Goal: Information Seeking & Learning: Learn about a topic

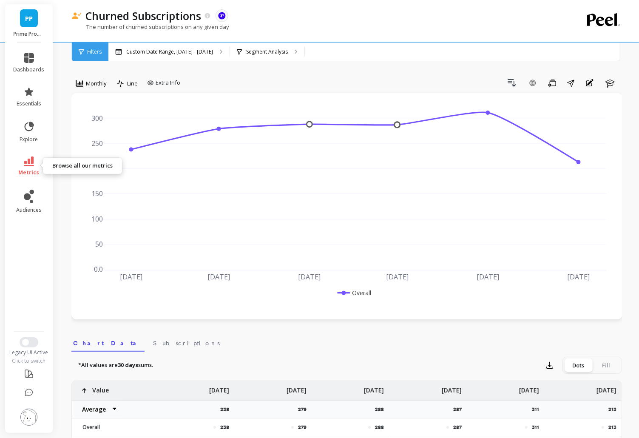
click at [37, 170] on span "metrics" at bounding box center [29, 172] width 21 height 7
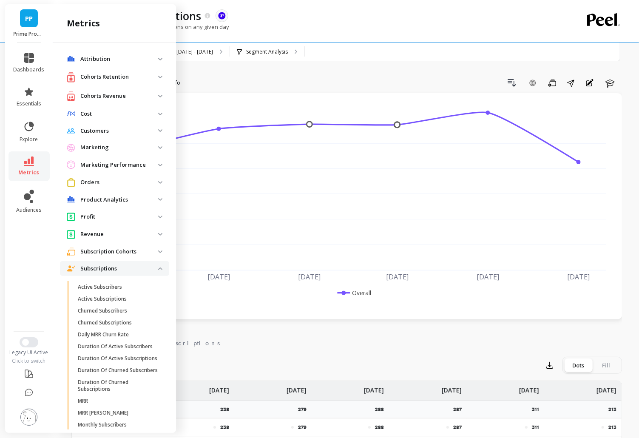
scroll to position [222, 0]
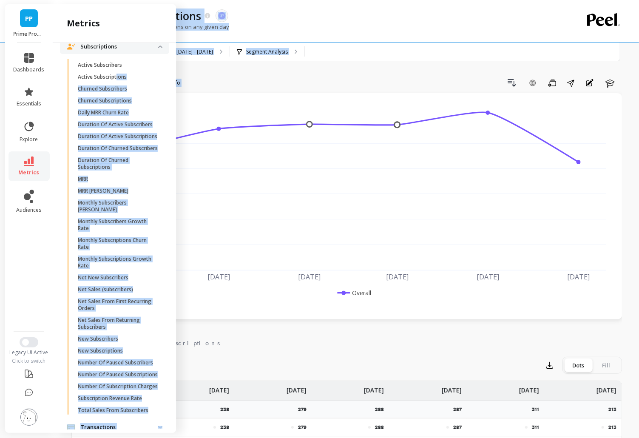
drag, startPoint x: 117, startPoint y: 75, endPoint x: 223, endPoint y: 77, distance: 105.5
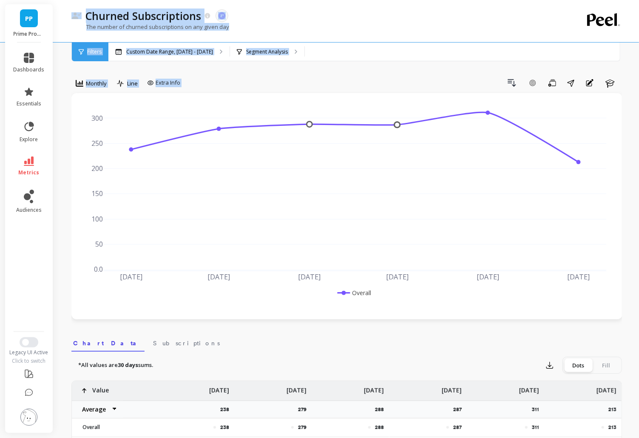
scroll to position [0, 0]
click at [226, 77] on div "Drill Down Add Goal Save Share Annotations Learn" at bounding box center [403, 83] width 439 height 14
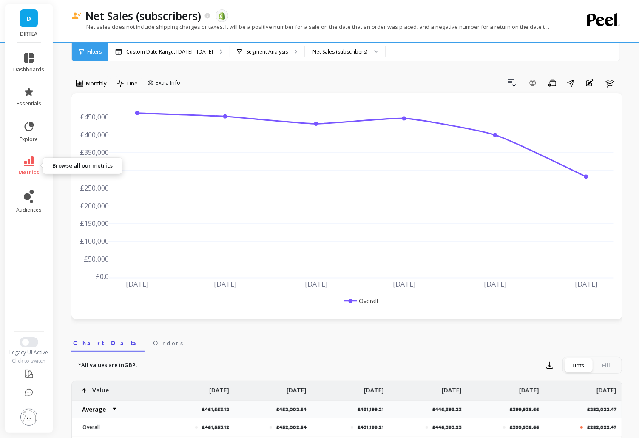
click at [33, 161] on icon at bounding box center [29, 161] width 10 height 9
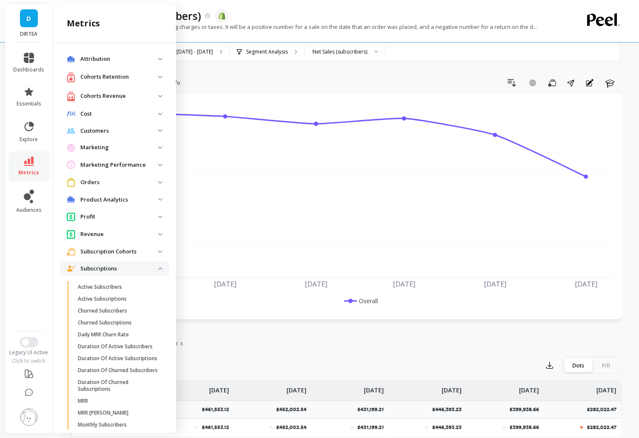
scroll to position [222, 0]
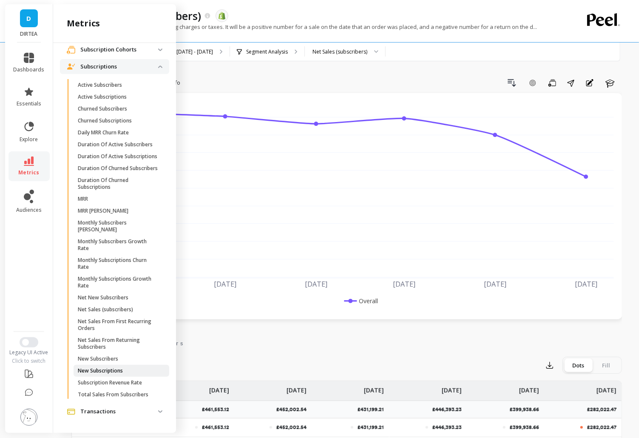
click at [117, 374] on p "New Subscriptions" at bounding box center [100, 371] width 45 height 7
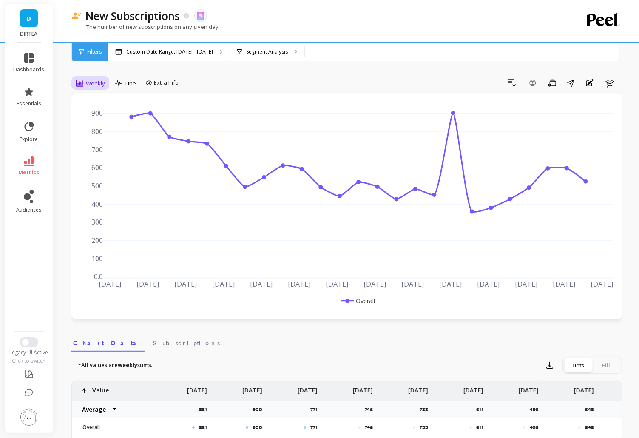
click at [87, 84] on span "Weekly" at bounding box center [95, 84] width 19 height 8
click at [101, 154] on div "Monthly" at bounding box center [103, 151] width 49 height 8
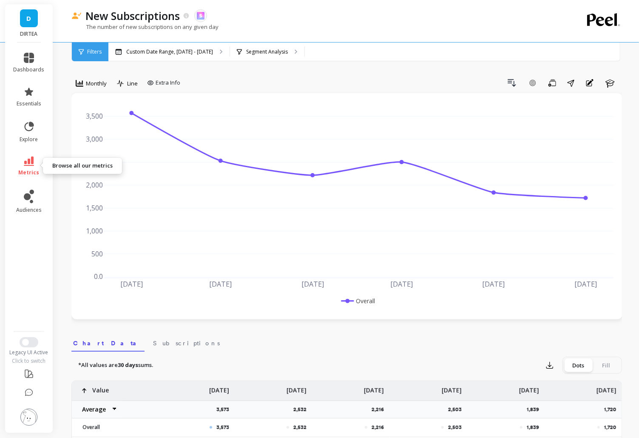
click at [34, 158] on link "metrics" at bounding box center [29, 167] width 31 height 20
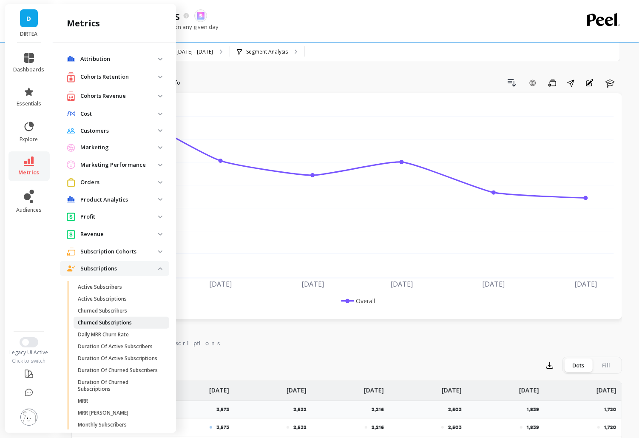
scroll to position [222, 0]
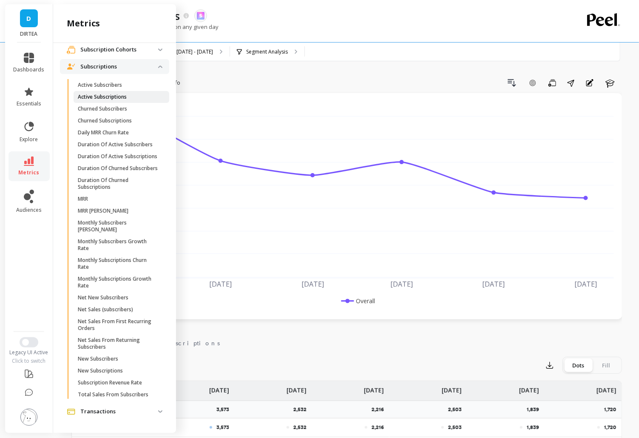
click at [117, 94] on p "Active Subscriptions" at bounding box center [102, 97] width 49 height 7
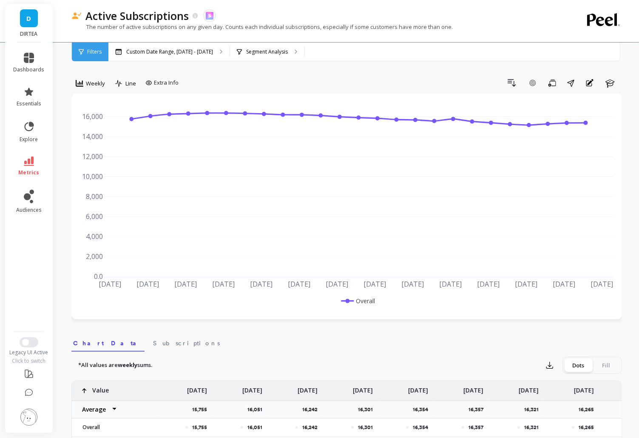
click at [99, 77] on div "Weekly" at bounding box center [90, 83] width 34 height 14
click at [95, 151] on div "Monthly" at bounding box center [103, 151] width 49 height 8
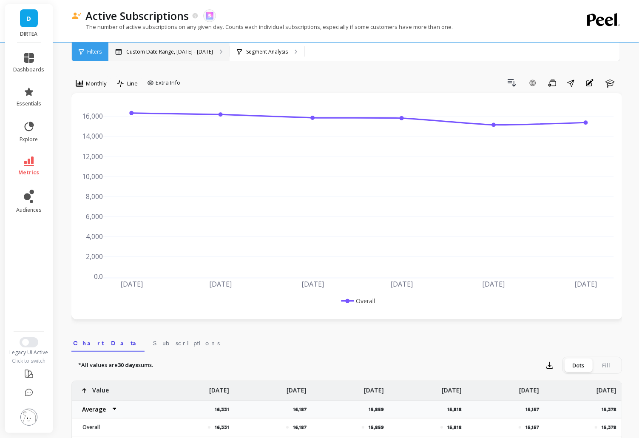
click at [138, 47] on div "Custom Date Range, [DATE] - [DATE]" at bounding box center [168, 52] width 121 height 19
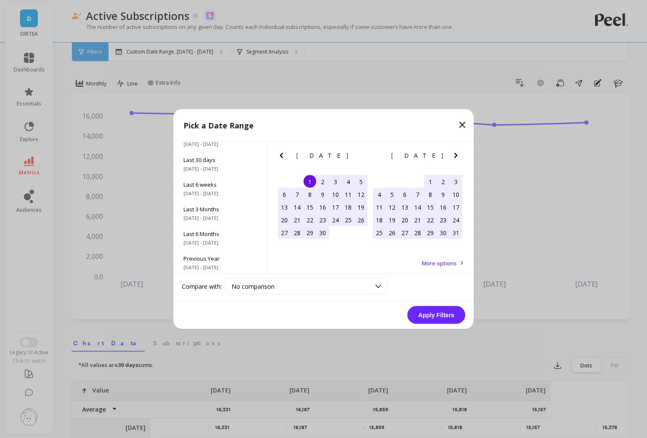
scroll to position [115, 0]
click at [221, 228] on span "Last 3 Years" at bounding box center [219, 232] width 73 height 8
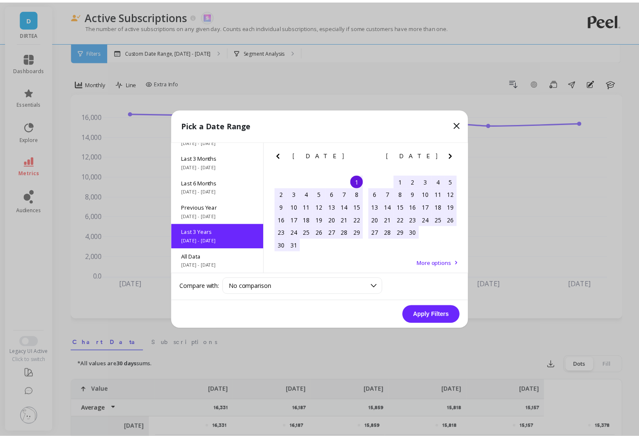
scroll to position [0, 0]
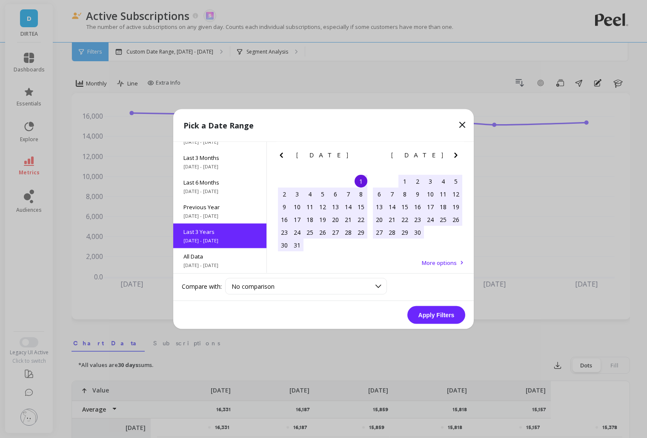
click at [450, 320] on button "Apply Filters" at bounding box center [436, 315] width 58 height 18
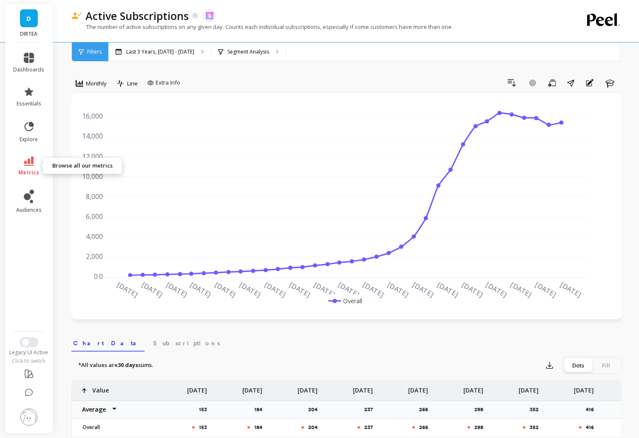
click at [32, 166] on link "metrics" at bounding box center [29, 167] width 31 height 20
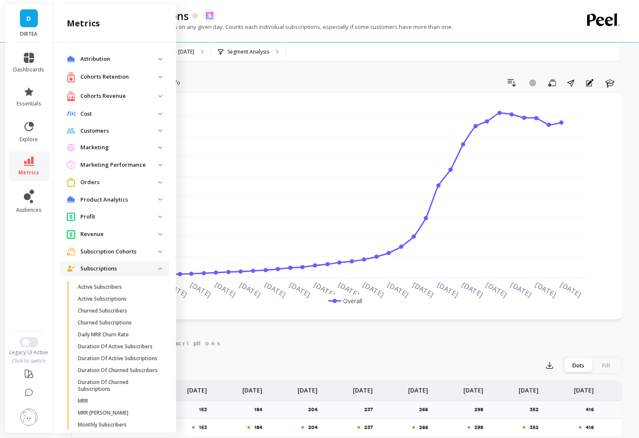
scroll to position [222, 0]
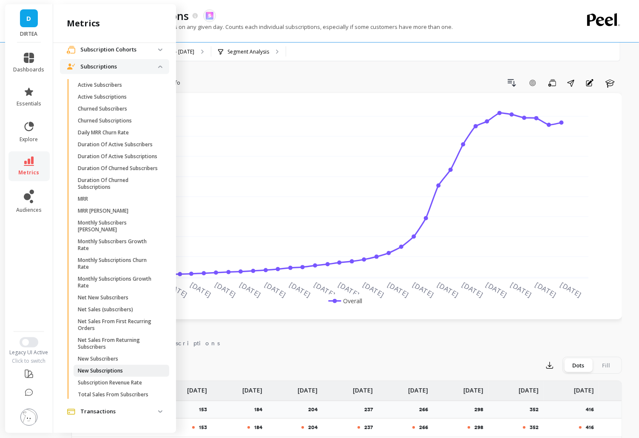
click at [133, 372] on span "New Subscriptions" at bounding box center [118, 371] width 81 height 7
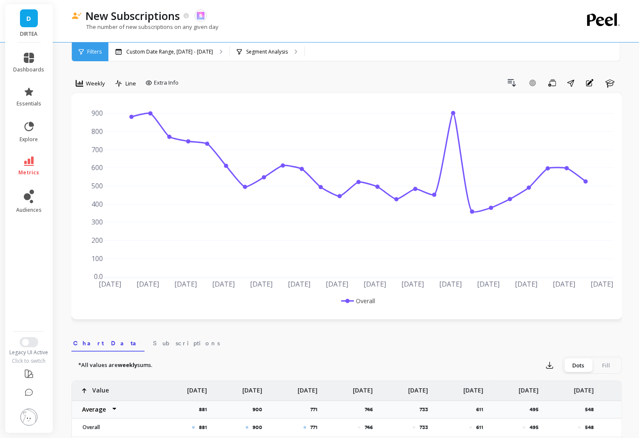
click at [37, 151] on li "metrics" at bounding box center [29, 166] width 41 height 30
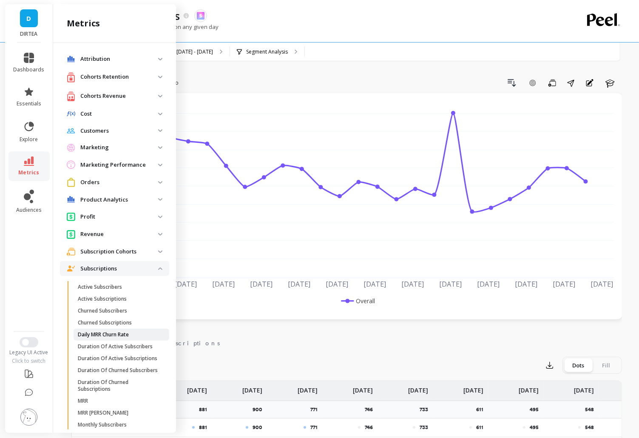
scroll to position [222, 0]
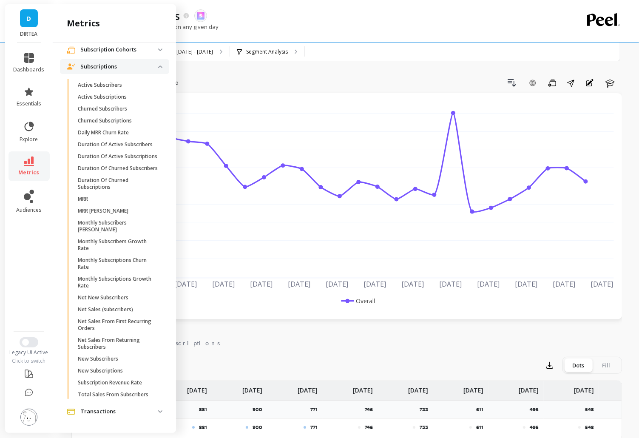
drag, startPoint x: 247, startPoint y: 66, endPoint x: 242, endPoint y: 74, distance: 9.4
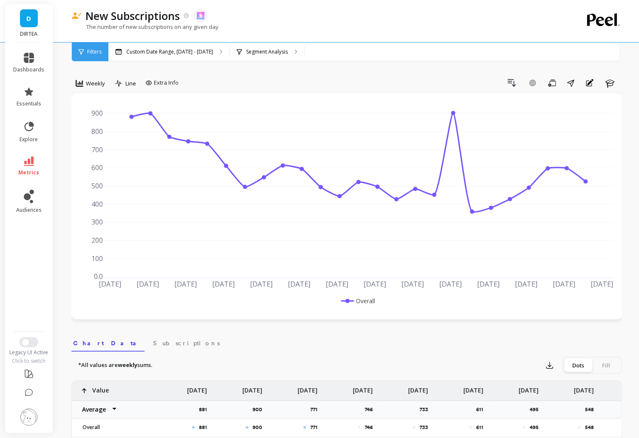
drag, startPoint x: 90, startPoint y: 78, endPoint x: 96, endPoint y: 92, distance: 15.8
click at [90, 78] on div "Weekly" at bounding box center [90, 83] width 29 height 10
click at [103, 146] on div "Monthly" at bounding box center [103, 151] width 59 height 15
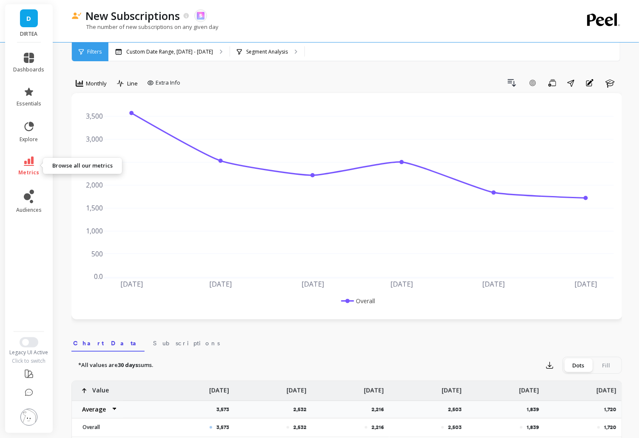
click at [27, 166] on link "metrics" at bounding box center [29, 167] width 31 height 20
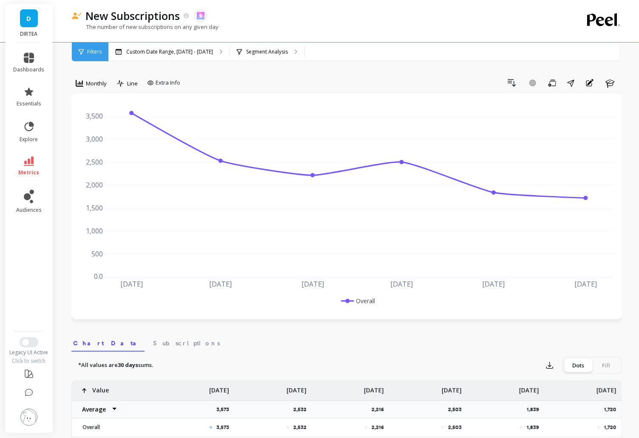
click at [32, 154] on li "metrics" at bounding box center [29, 166] width 41 height 30
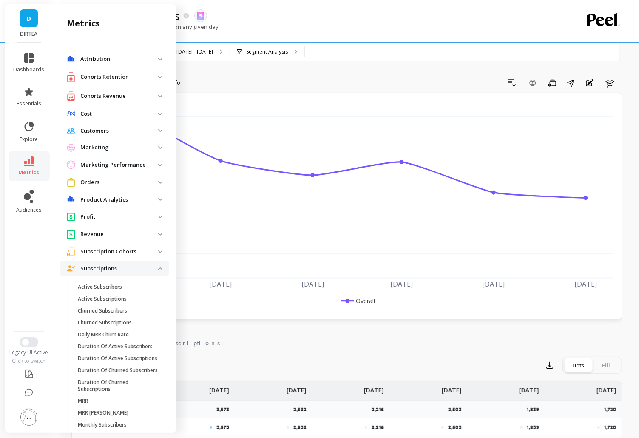
scroll to position [222, 0]
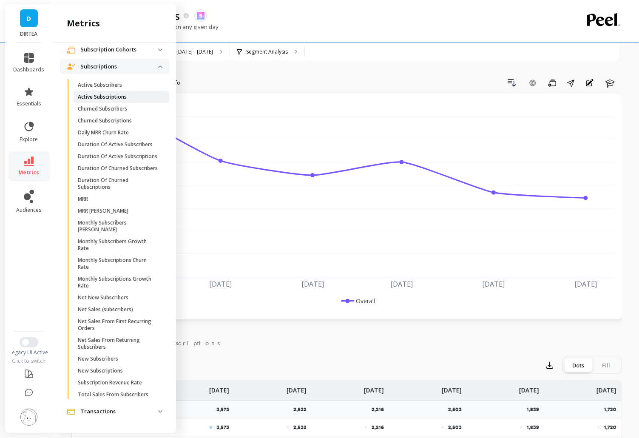
click at [120, 94] on p "Active Subscriptions" at bounding box center [102, 97] width 49 height 7
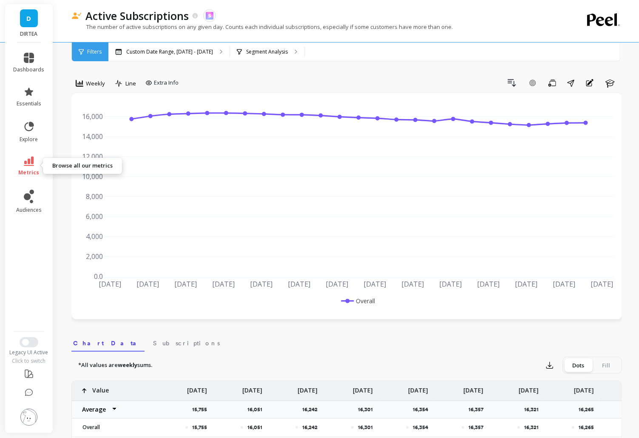
click at [34, 161] on link "metrics" at bounding box center [29, 167] width 31 height 20
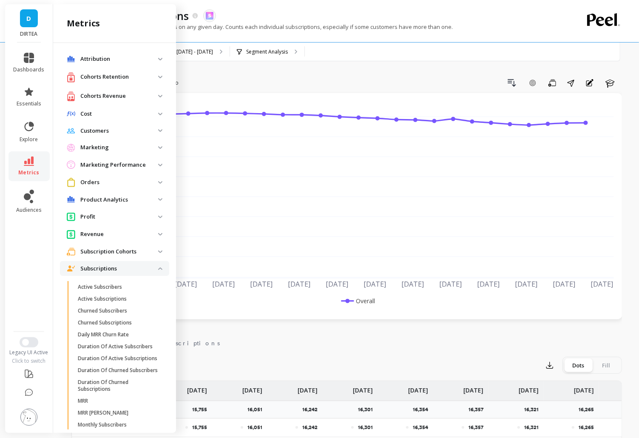
scroll to position [222, 0]
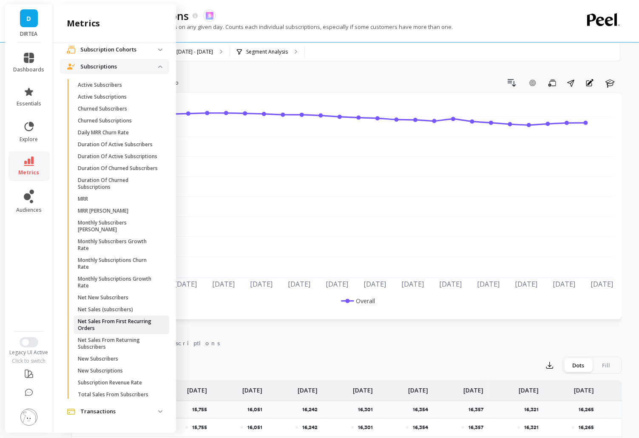
click at [129, 325] on p "Net Sales From First Recurring Orders" at bounding box center [118, 325] width 81 height 14
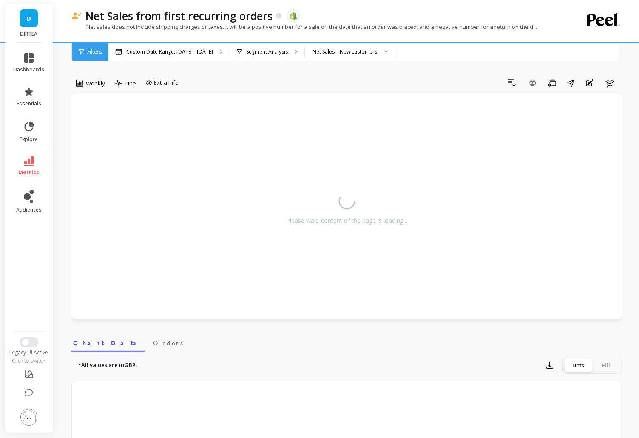
click at [101, 82] on span "Weekly" at bounding box center [95, 84] width 19 height 8
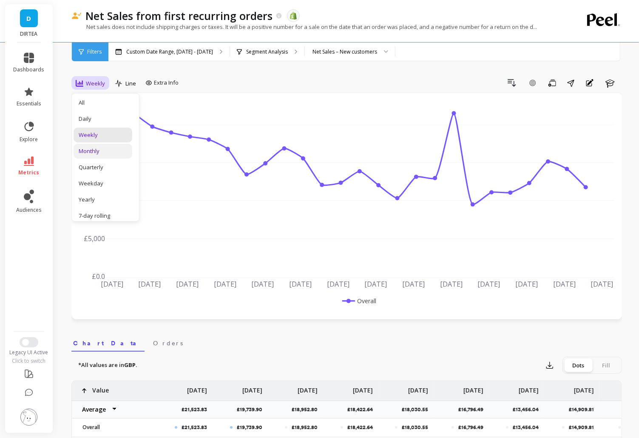
click at [100, 149] on div "Monthly" at bounding box center [103, 151] width 49 height 8
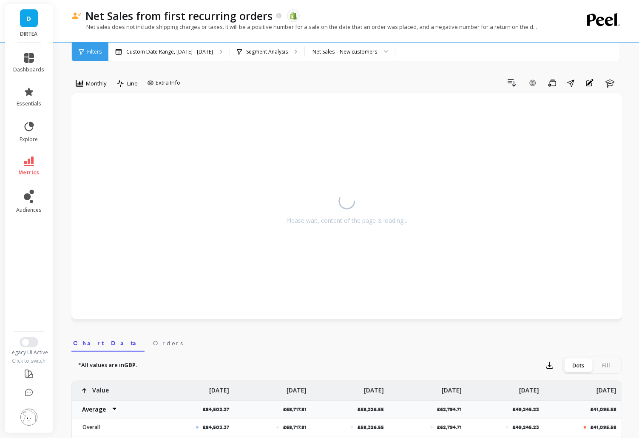
click at [205, 84] on div "Drill Down Add Goal Save Share Annotations Learn" at bounding box center [403, 83] width 439 height 14
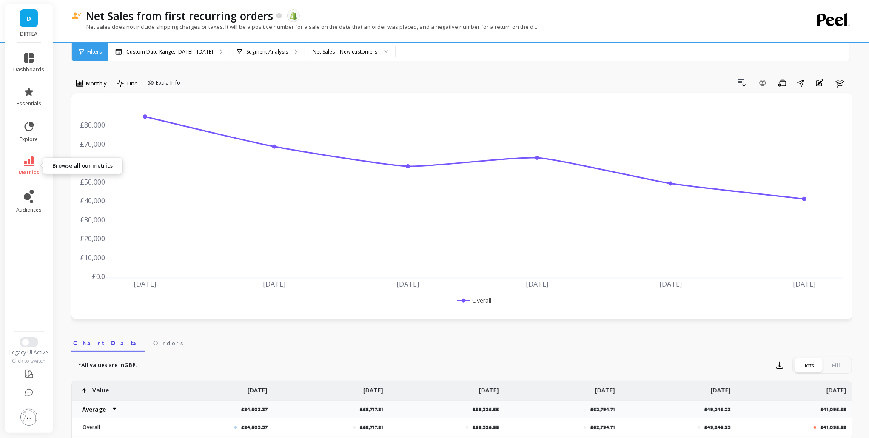
click at [35, 169] on span "metrics" at bounding box center [29, 172] width 21 height 7
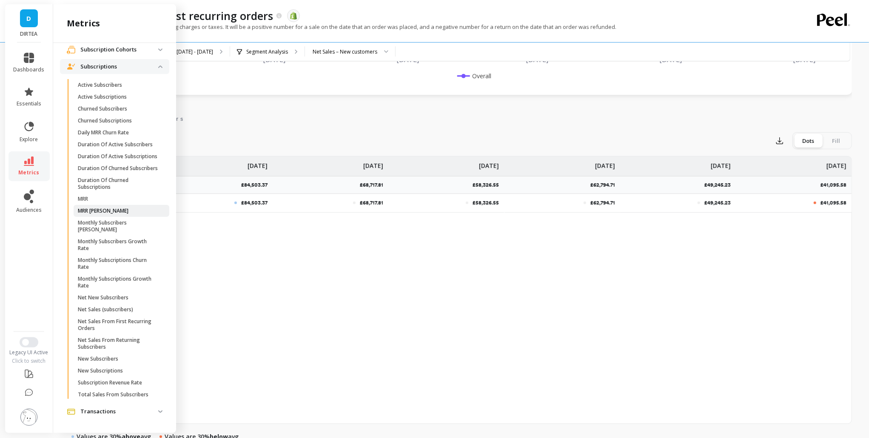
scroll to position [99, 0]
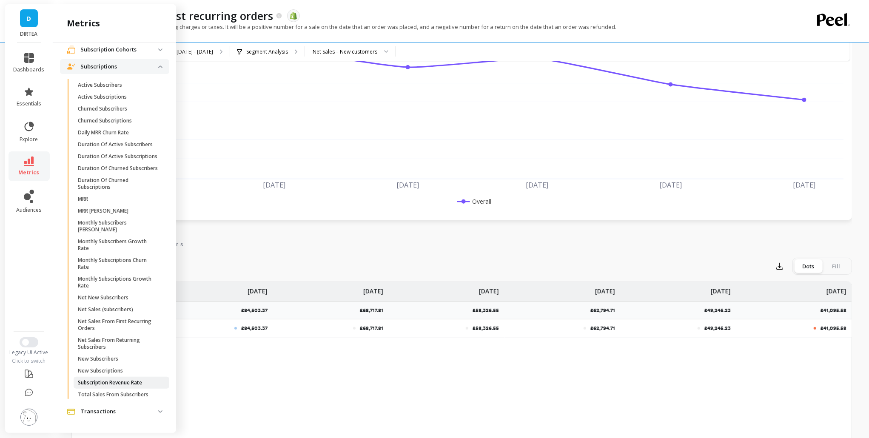
click at [138, 379] on link "Subscription Revenue Rate" at bounding box center [122, 383] width 96 height 12
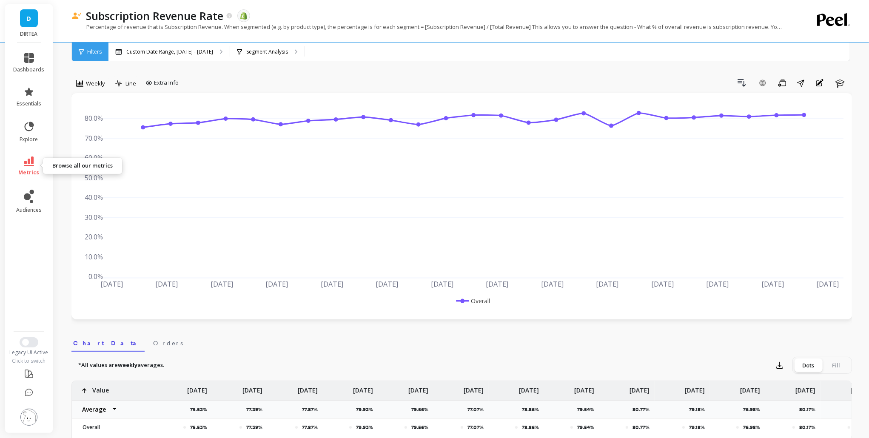
click at [37, 163] on link "metrics" at bounding box center [29, 167] width 31 height 20
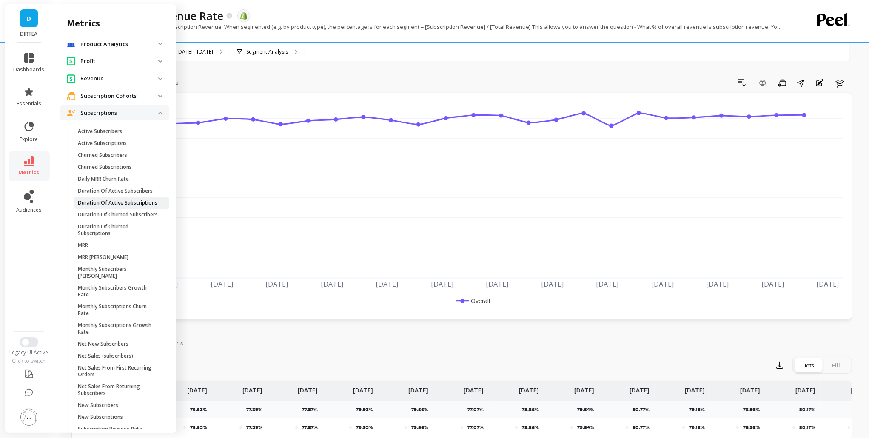
scroll to position [139, 0]
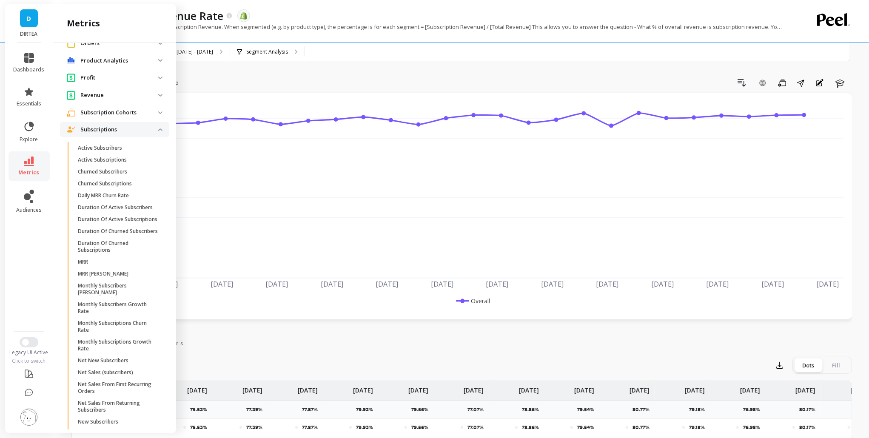
click at [136, 112] on p "Subscription Cohorts" at bounding box center [119, 112] width 78 height 9
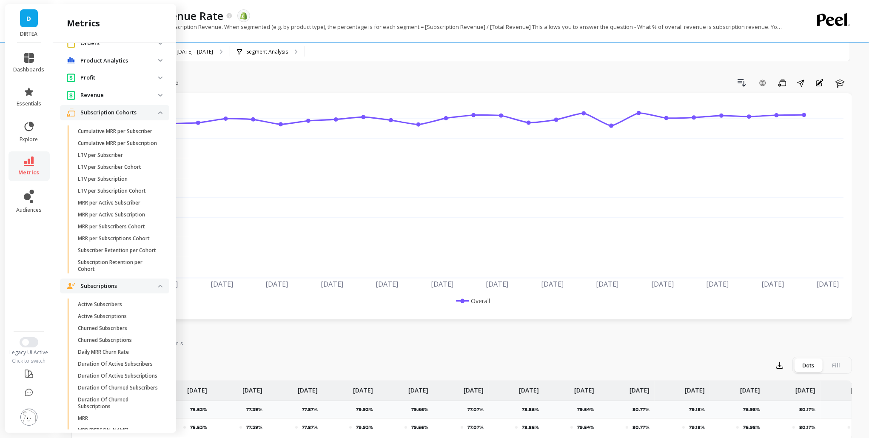
click at [136, 112] on p "Subscription Cohorts" at bounding box center [119, 112] width 78 height 9
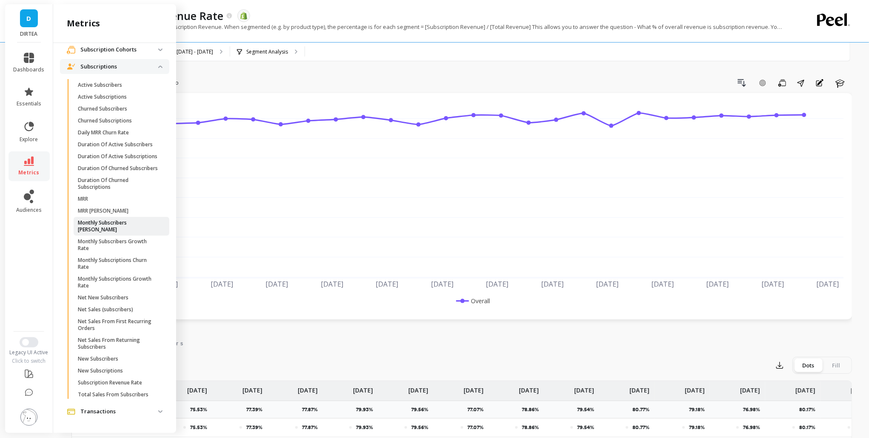
scroll to position [222, 0]
click at [134, 409] on p "Transactions" at bounding box center [119, 412] width 78 height 9
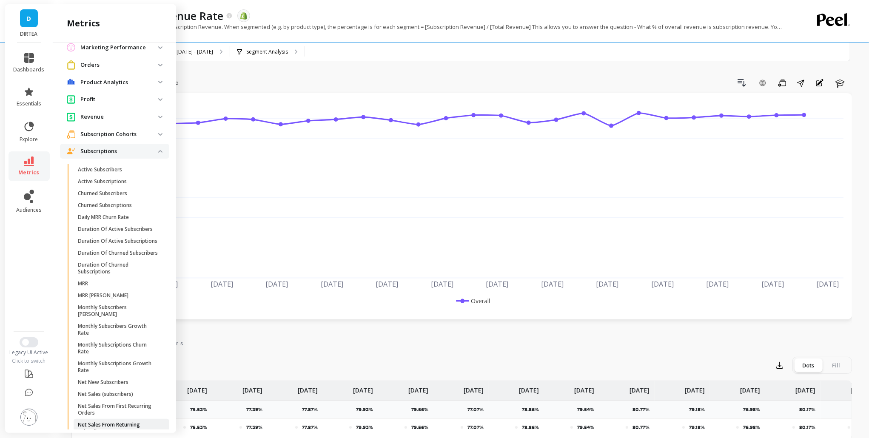
scroll to position [117, 0]
click at [124, 133] on p "Subscription Cohorts" at bounding box center [119, 135] width 78 height 9
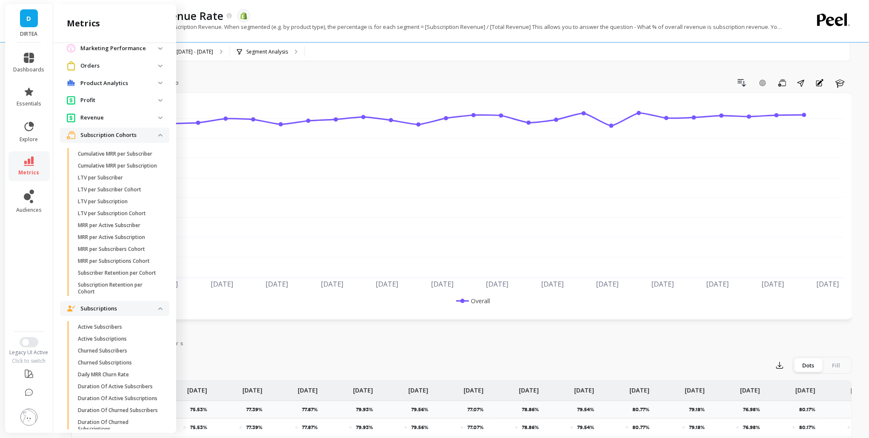
click at [131, 120] on p "Revenue" at bounding box center [119, 118] width 78 height 9
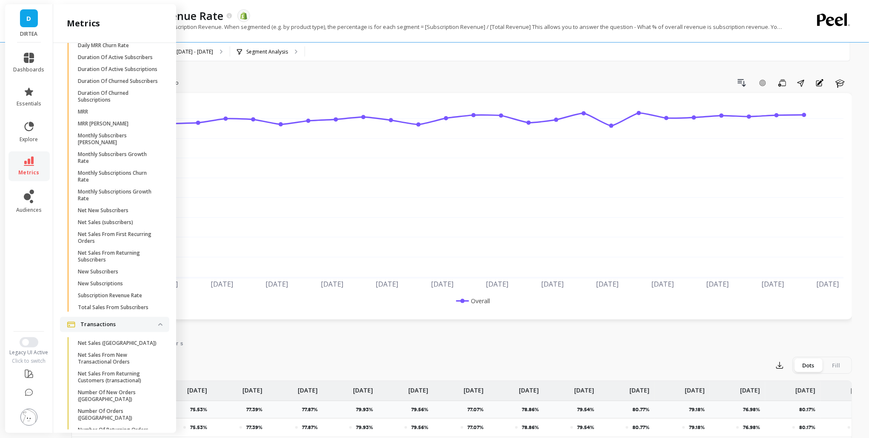
scroll to position [614, 0]
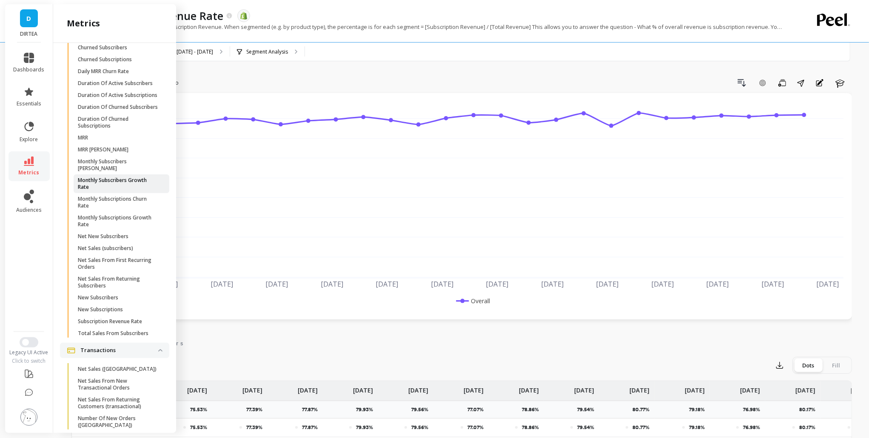
click at [137, 191] on p "Monthly Subscribers Growth Rate" at bounding box center [118, 184] width 81 height 14
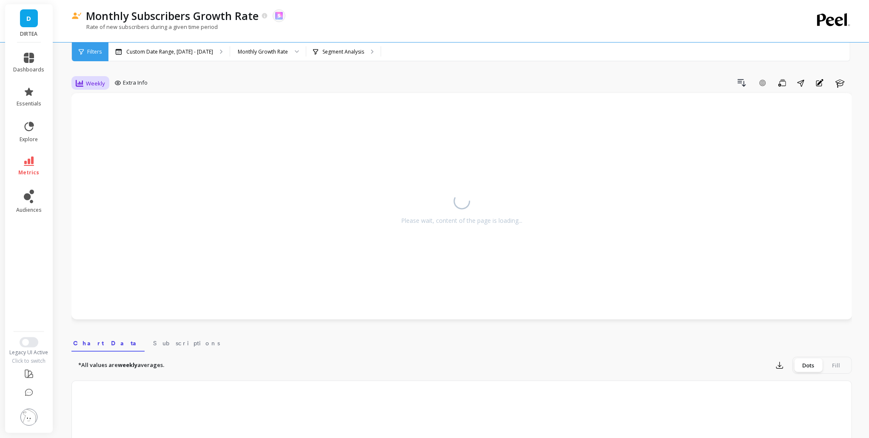
click at [97, 86] on span "Weekly" at bounding box center [95, 84] width 19 height 8
click at [106, 154] on div "Monthly" at bounding box center [103, 151] width 49 height 8
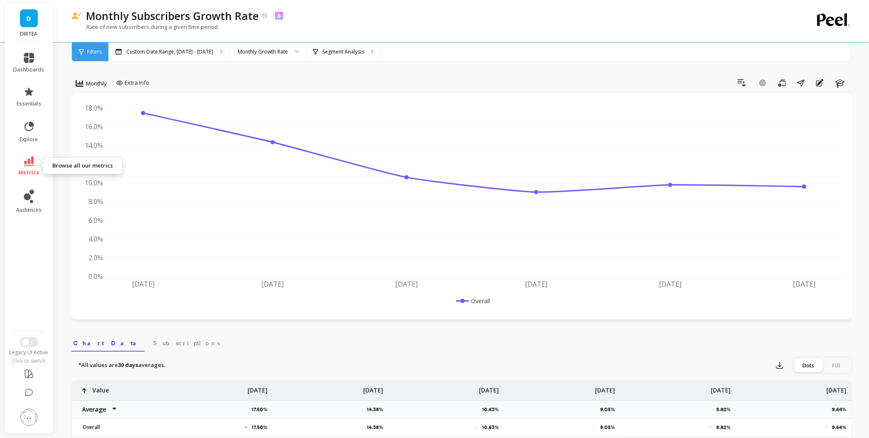
click at [20, 165] on link "metrics" at bounding box center [29, 167] width 31 height 20
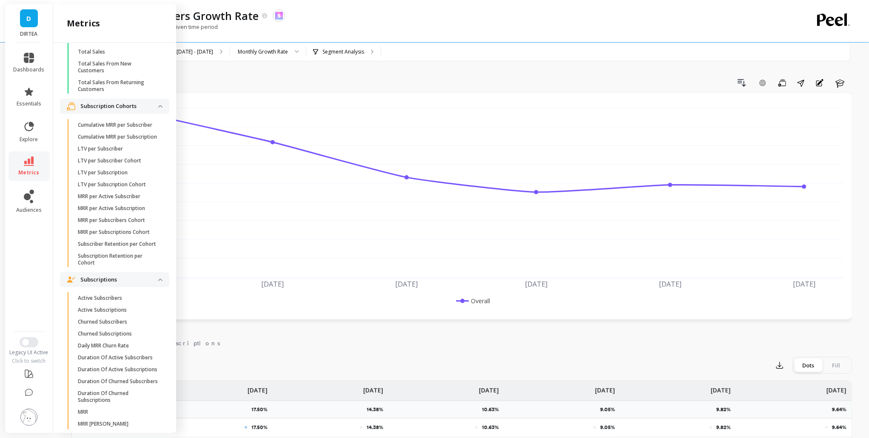
scroll to position [61, 0]
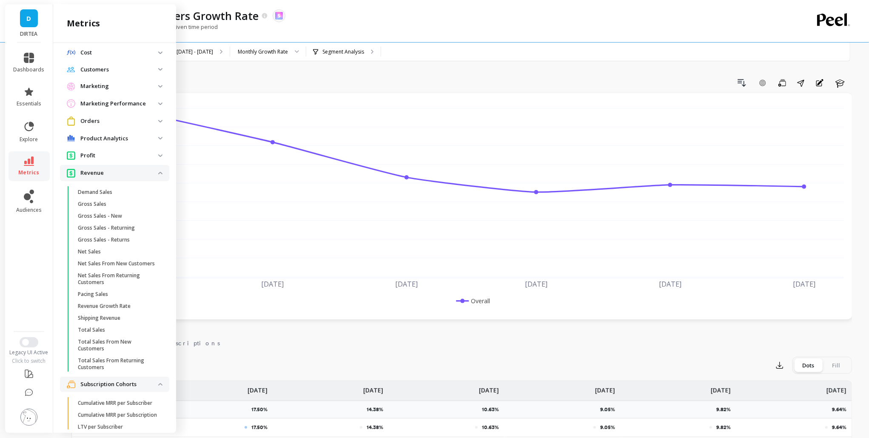
click at [123, 175] on p "Revenue" at bounding box center [119, 173] width 78 height 9
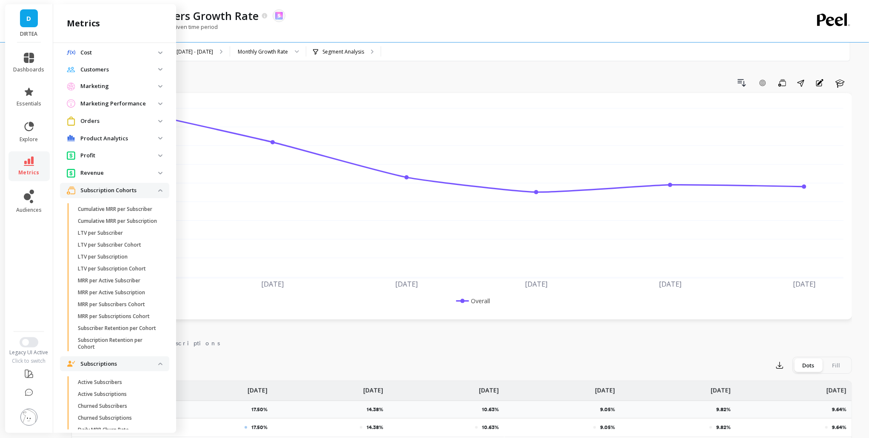
click at [133, 171] on p "Revenue" at bounding box center [119, 173] width 78 height 9
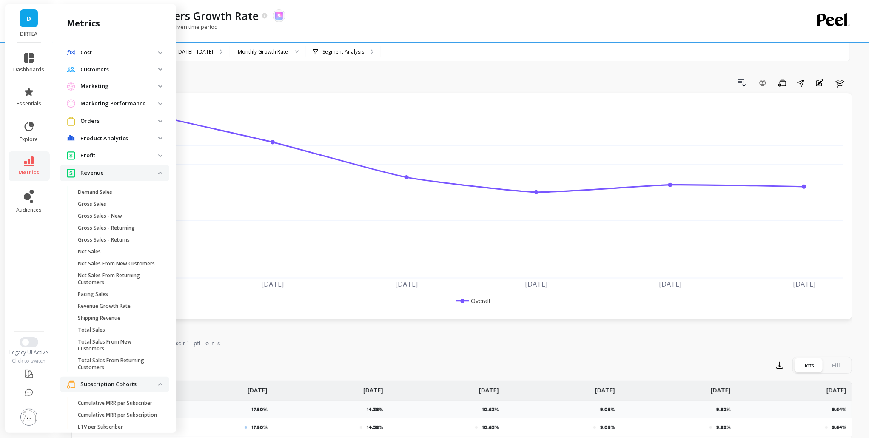
click at [133, 171] on p "Revenue" at bounding box center [119, 173] width 78 height 9
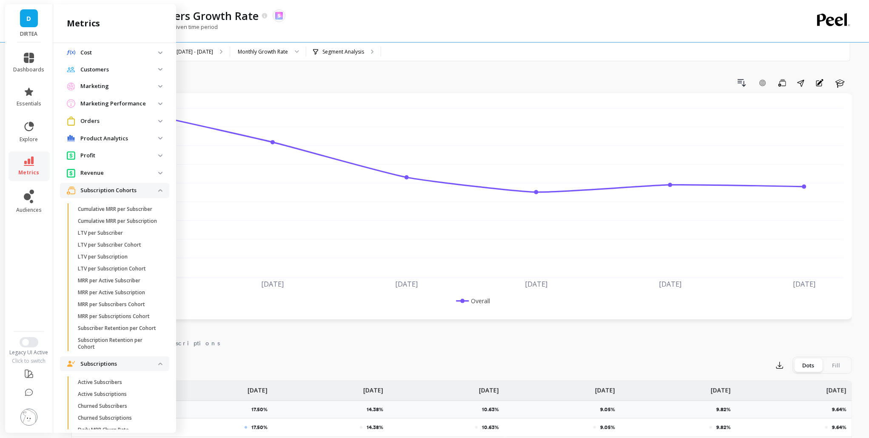
click at [146, 189] on p "Subscription Cohorts" at bounding box center [119, 190] width 78 height 9
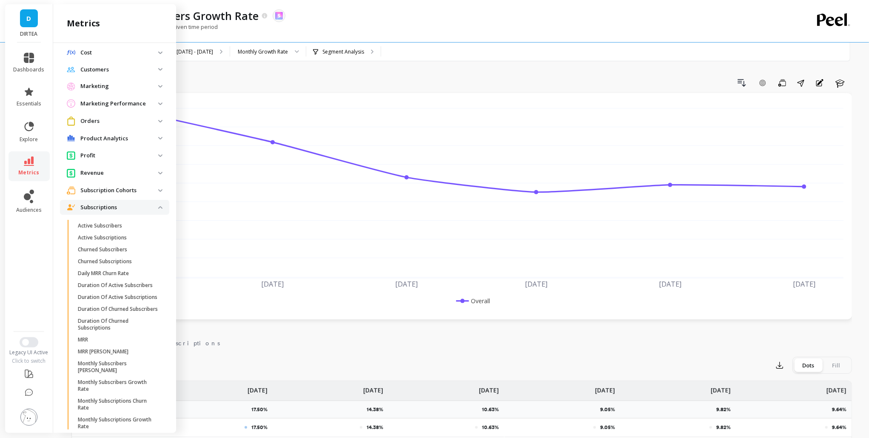
scroll to position [0, 0]
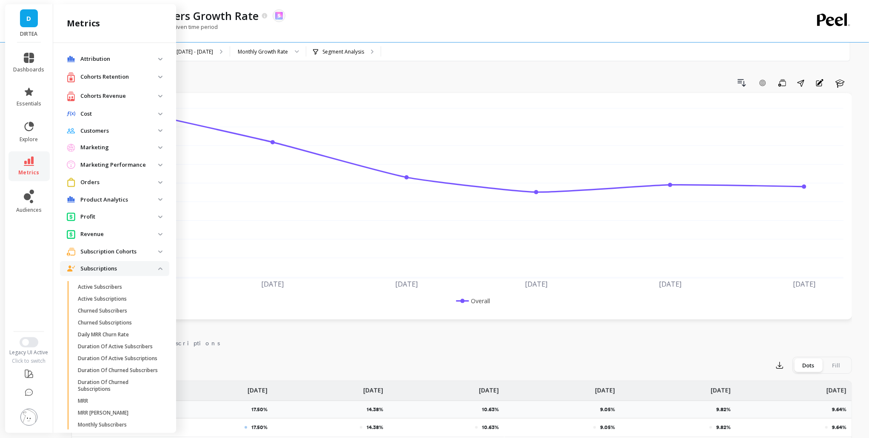
click at [360, 80] on div "Drill Down Add Goal Save Share Annotations Learn" at bounding box center [502, 83] width 699 height 14
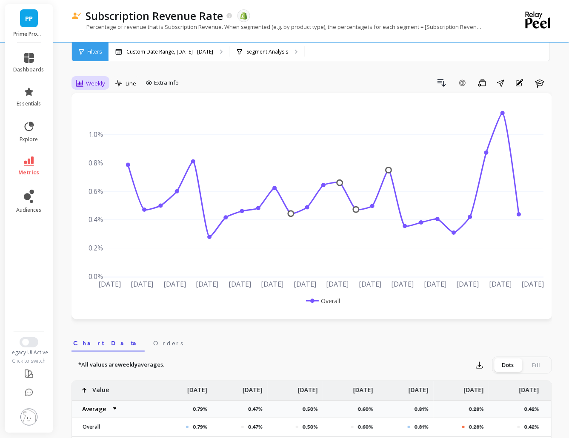
click at [88, 77] on div "Weekly" at bounding box center [90, 83] width 34 height 14
click at [93, 145] on div "Monthly" at bounding box center [103, 151] width 59 height 15
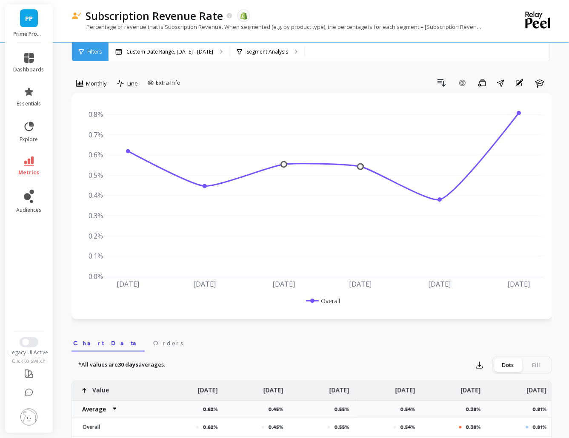
click at [94, 91] on div "option Monthly, selected. Monthly" at bounding box center [91, 84] width 40 height 17
click at [196, 54] on p "Custom Date Range, [DATE] - [DATE]" at bounding box center [169, 52] width 87 height 7
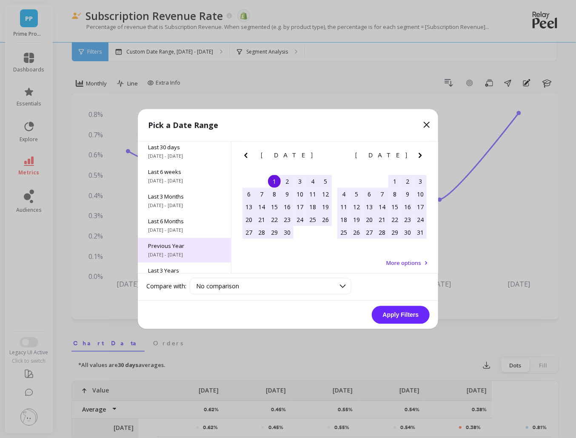
scroll to position [115, 0]
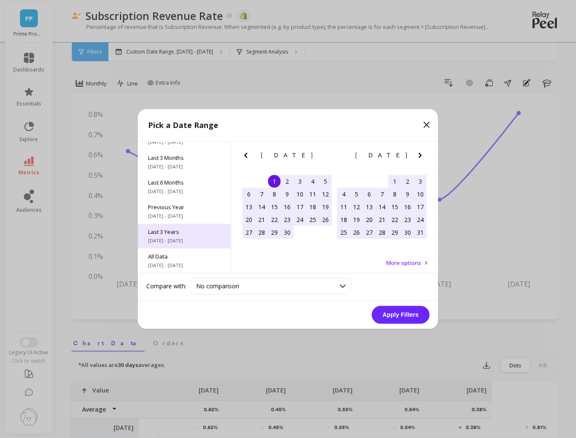
click at [193, 243] on span "10/1/2022 - 9/30/2025" at bounding box center [184, 241] width 73 height 7
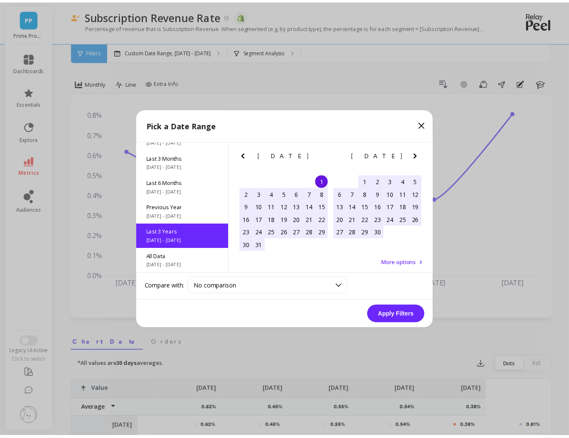
scroll to position [0, 0]
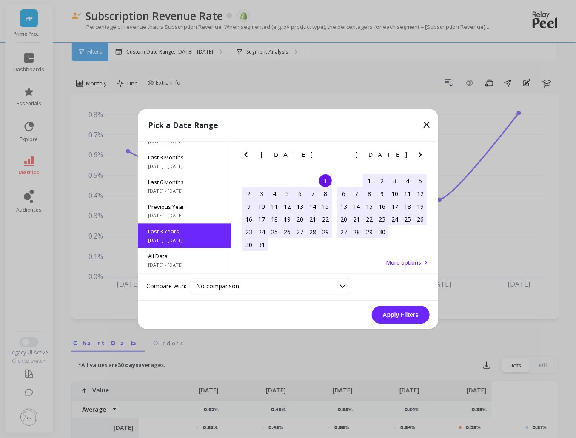
click at [404, 309] on button "Apply Filters" at bounding box center [401, 315] width 58 height 18
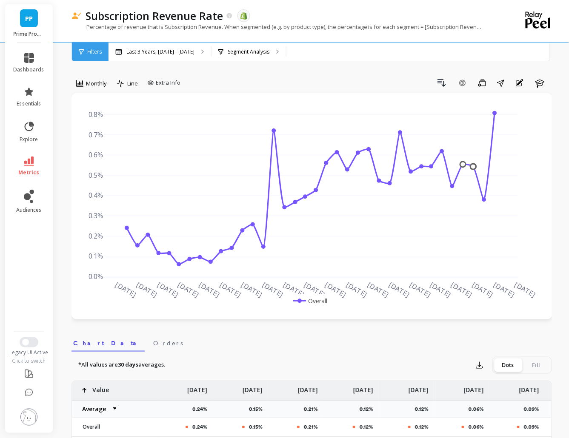
click at [31, 160] on icon at bounding box center [29, 161] width 10 height 9
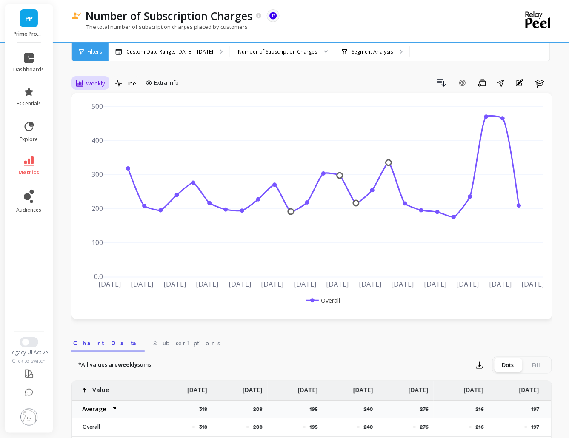
click at [101, 80] on span "Weekly" at bounding box center [95, 84] width 19 height 8
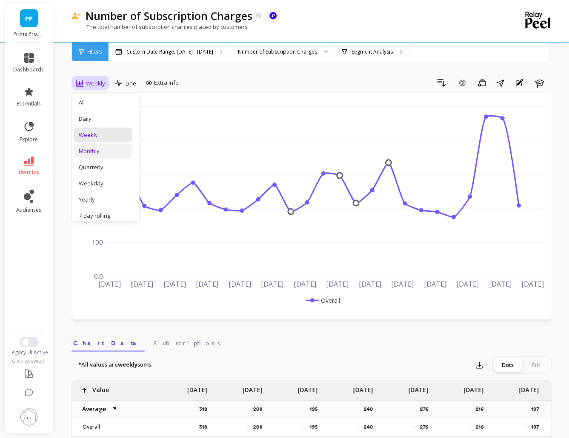
click at [111, 151] on div "Monthly" at bounding box center [103, 151] width 49 height 8
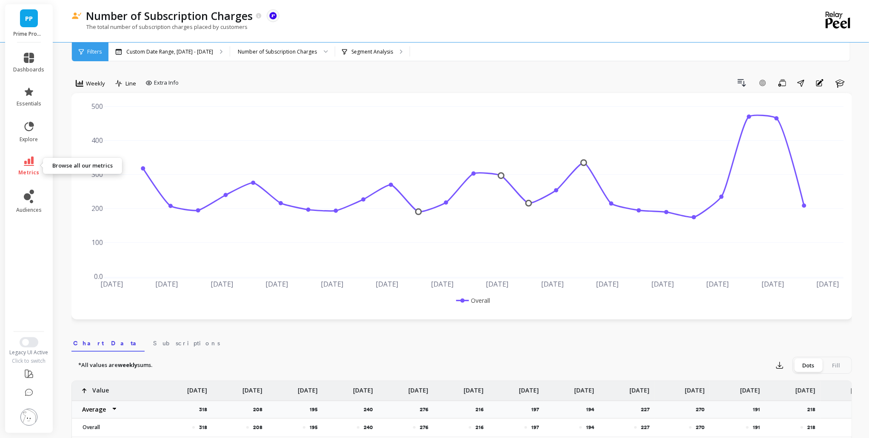
click at [35, 167] on link "metrics" at bounding box center [29, 167] width 31 height 20
click at [272, 84] on div "Drill Down Add Goal Save Share Annotations Learn" at bounding box center [517, 83] width 670 height 14
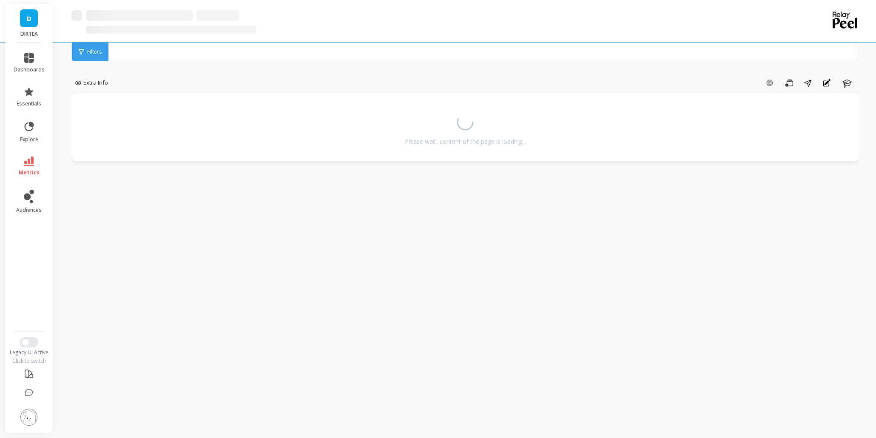
click at [255, 83] on div "Add Goal Save Share Annotations Learn" at bounding box center [485, 83] width 748 height 14
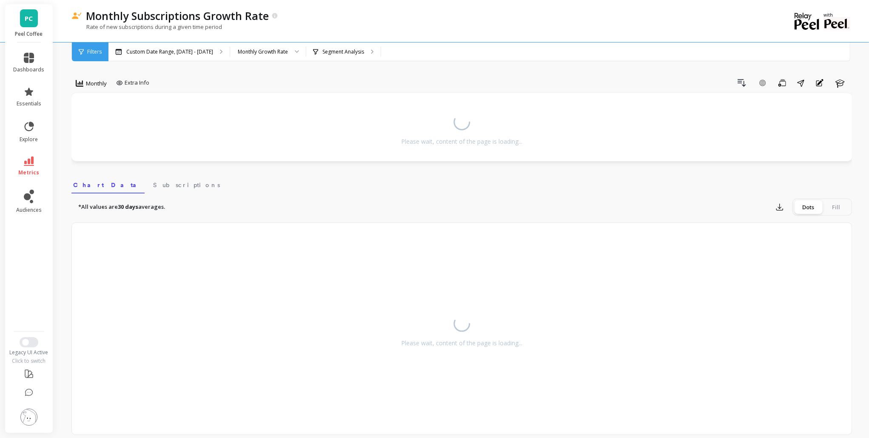
click at [226, 80] on div "Drill Down Add Goal Save Share Annotations Learn" at bounding box center [502, 83] width 699 height 14
